Goal: Find specific page/section: Find specific page/section

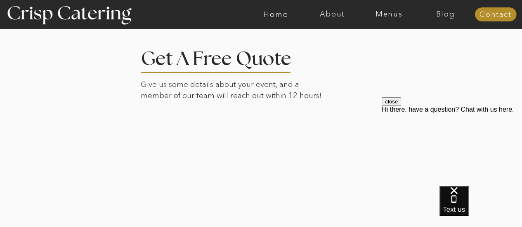
scroll to position [1816, 0]
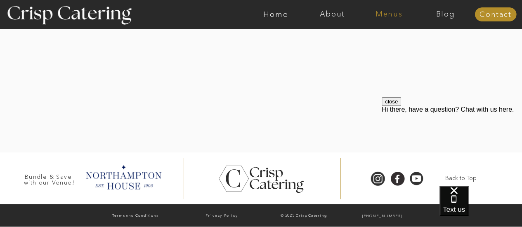
click at [391, 13] on nav "Menus" at bounding box center [389, 14] width 57 height 8
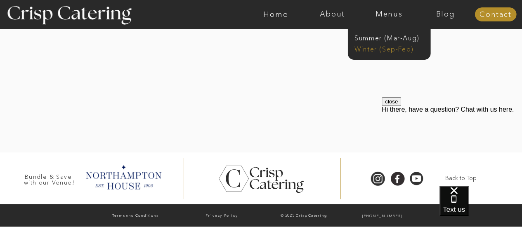
click at [369, 47] on nav "Winter (Sep-Feb)" at bounding box center [388, 49] width 68 height 8
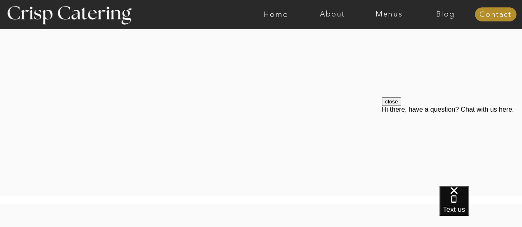
scroll to position [1700, 0]
click at [380, 13] on nav "Menus" at bounding box center [389, 14] width 57 height 8
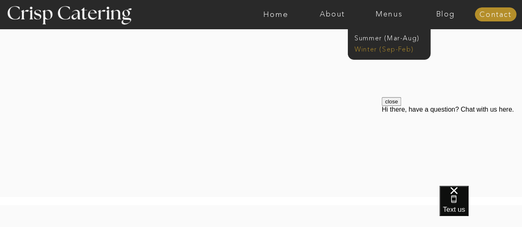
click at [373, 51] on nav "Winter (Sep-Feb)" at bounding box center [388, 49] width 68 height 8
click at [369, 48] on nav "Winter (Sep-Feb)" at bounding box center [388, 49] width 68 height 8
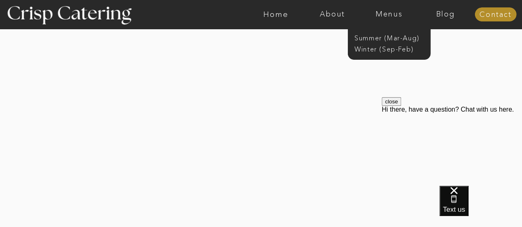
click at [111, 192] on div at bounding box center [260, 127] width 401 height 231
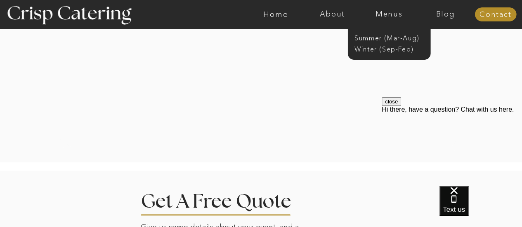
scroll to position [1734, 0]
click at [178, 145] on div at bounding box center [260, 37] width 401 height 231
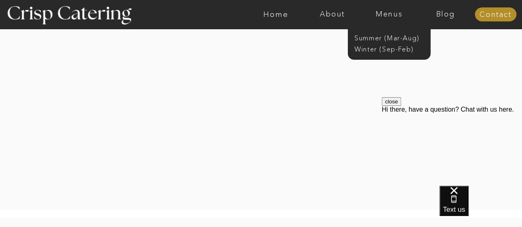
scroll to position [1659, 0]
click at [401, 106] on button "close" at bounding box center [391, 101] width 19 height 9
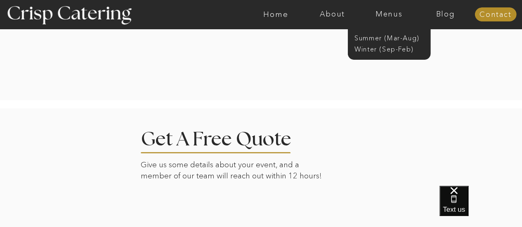
scroll to position [1796, 0]
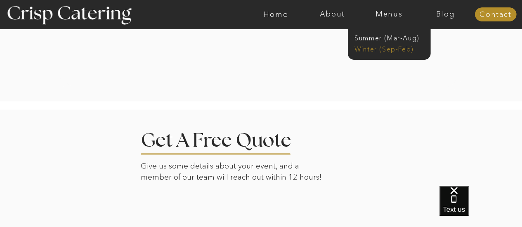
click at [367, 48] on nav "Winter (Sep-Feb)" at bounding box center [388, 49] width 68 height 8
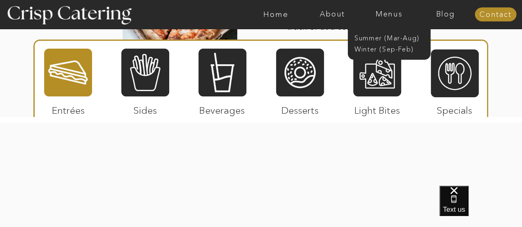
scroll to position [1525, 0]
click at [64, 68] on div at bounding box center [68, 73] width 48 height 50
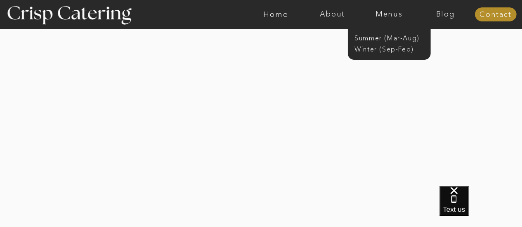
scroll to position [1615, 0]
click at [446, 12] on nav "Blog" at bounding box center [445, 14] width 57 height 8
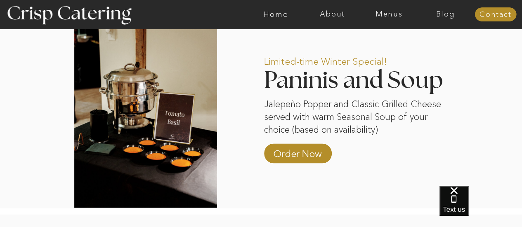
scroll to position [711, 0]
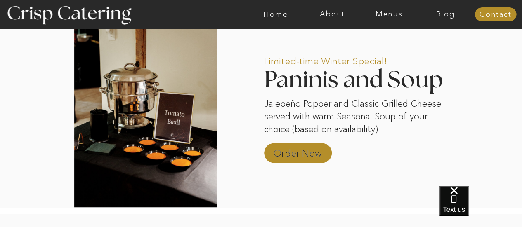
click at [301, 147] on p "Order Now" at bounding box center [297, 151] width 55 height 24
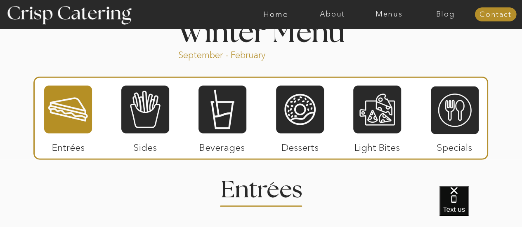
scroll to position [920, 0]
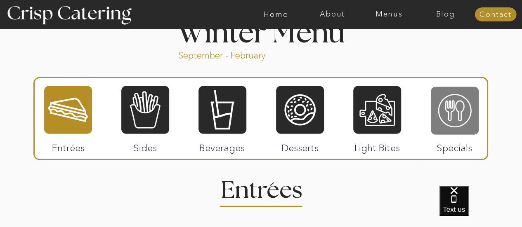
click at [457, 118] on div at bounding box center [455, 111] width 48 height 50
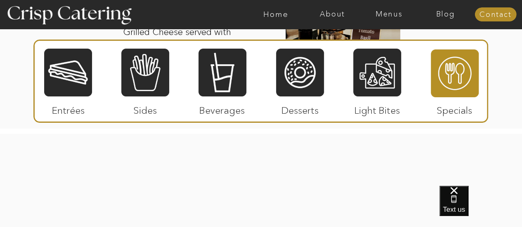
scroll to position [1199, 0]
